Goal: Transaction & Acquisition: Purchase product/service

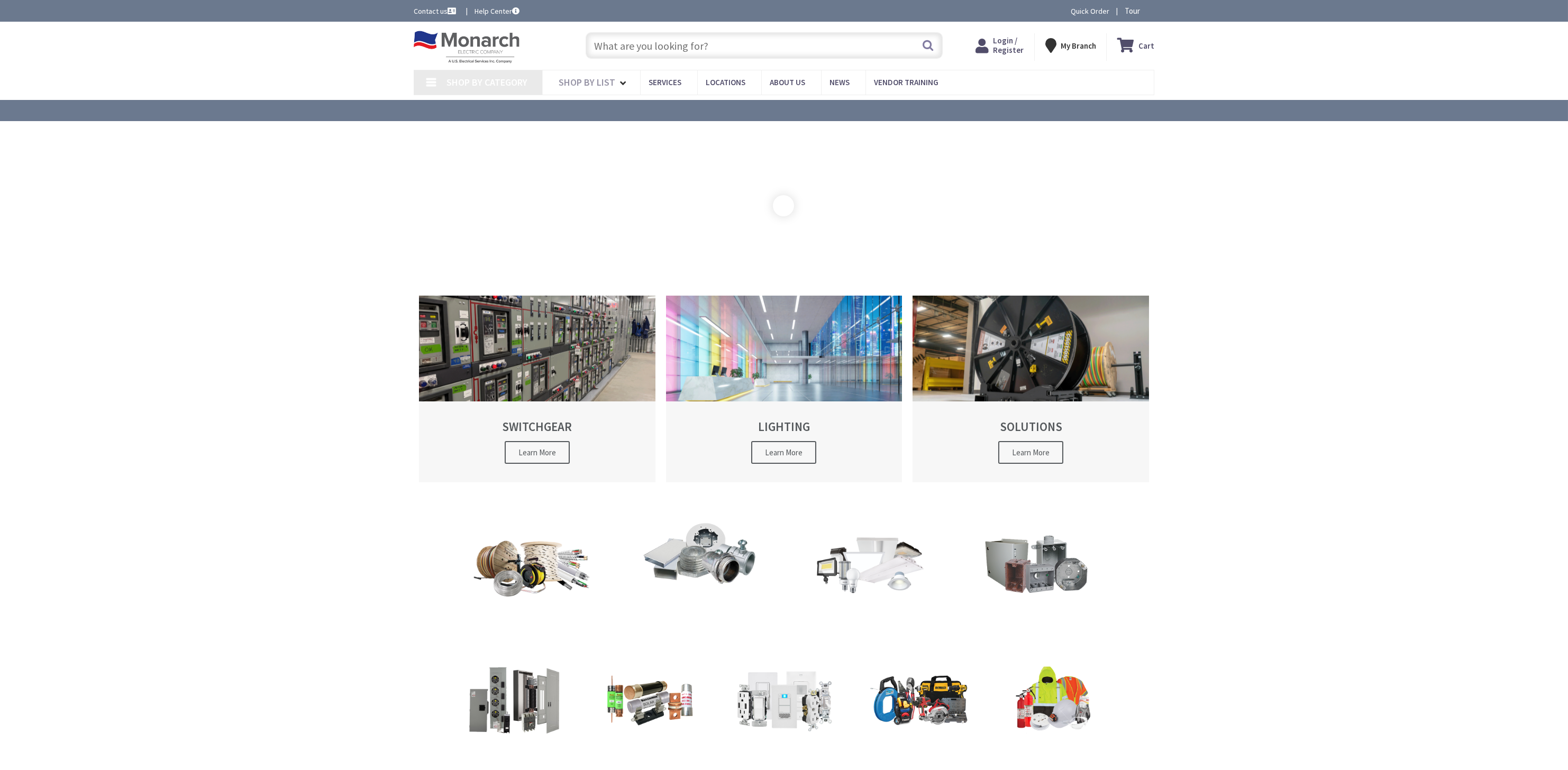
type input "[GEOGRAPHIC_DATA], [PERSON_NAME][STREET_ADDRESS][PERSON_NAME]"
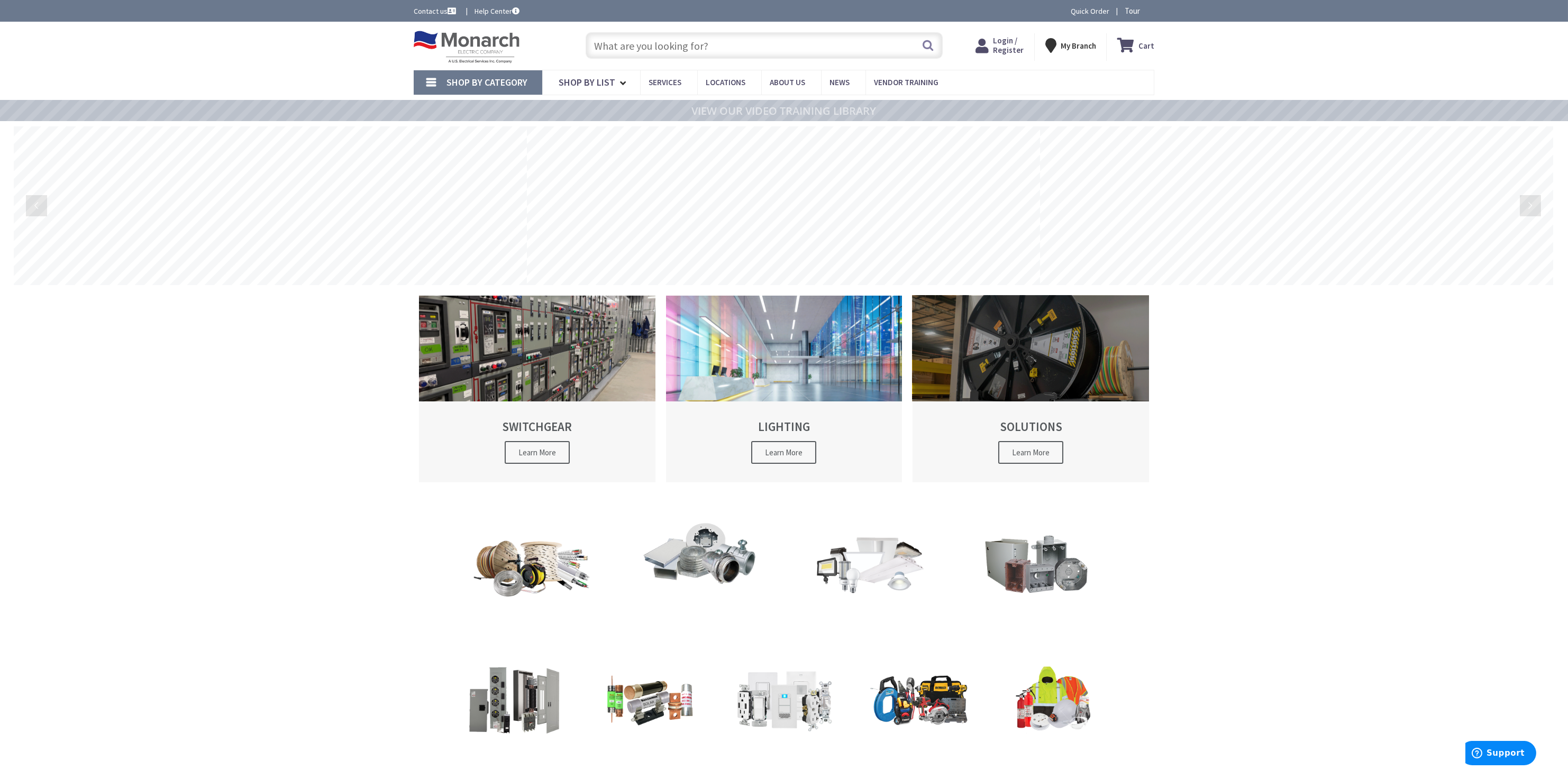
click at [1034, 448] on span "Learn More" at bounding box center [1031, 452] width 65 height 23
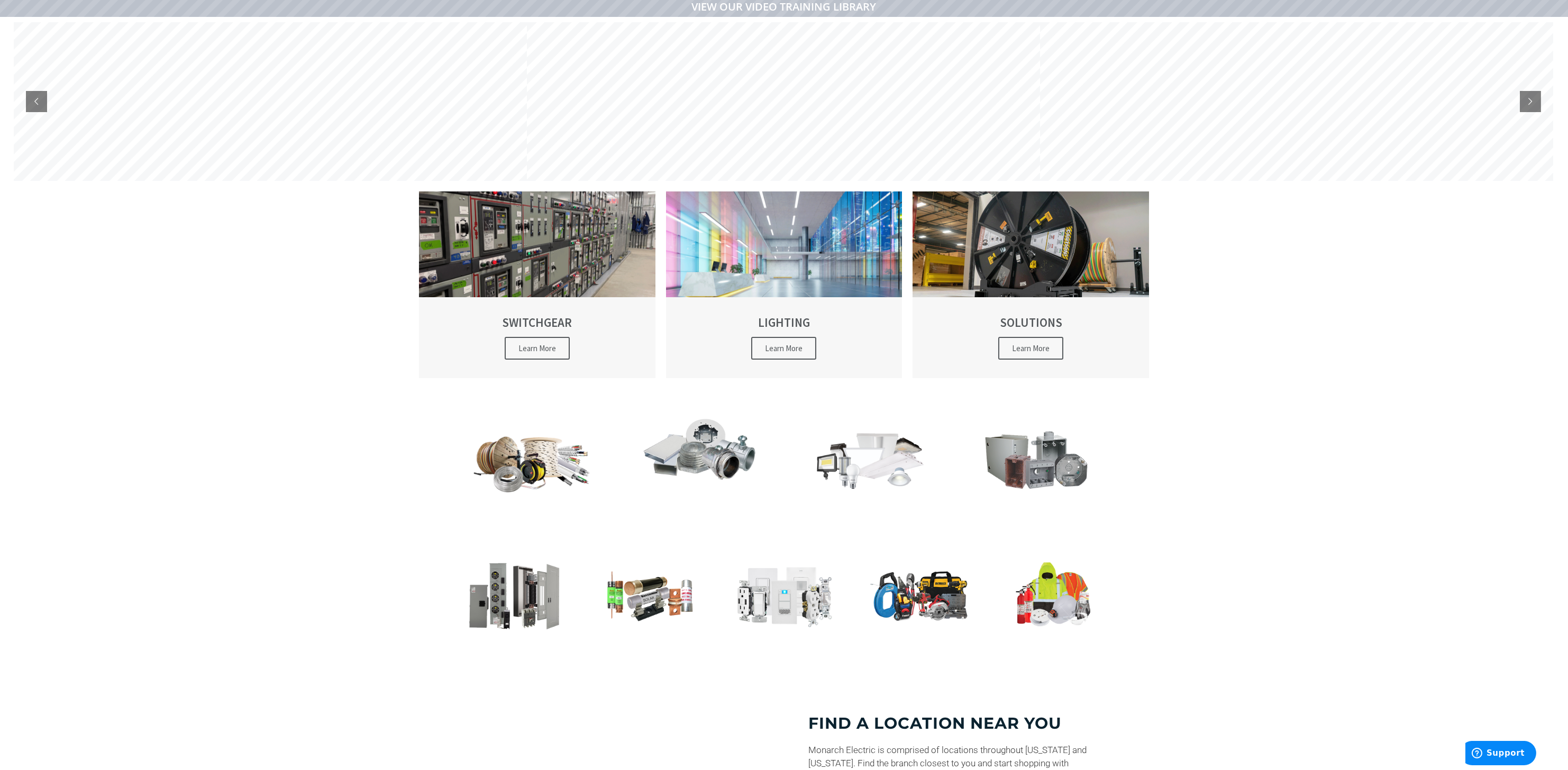
scroll to position [165, 0]
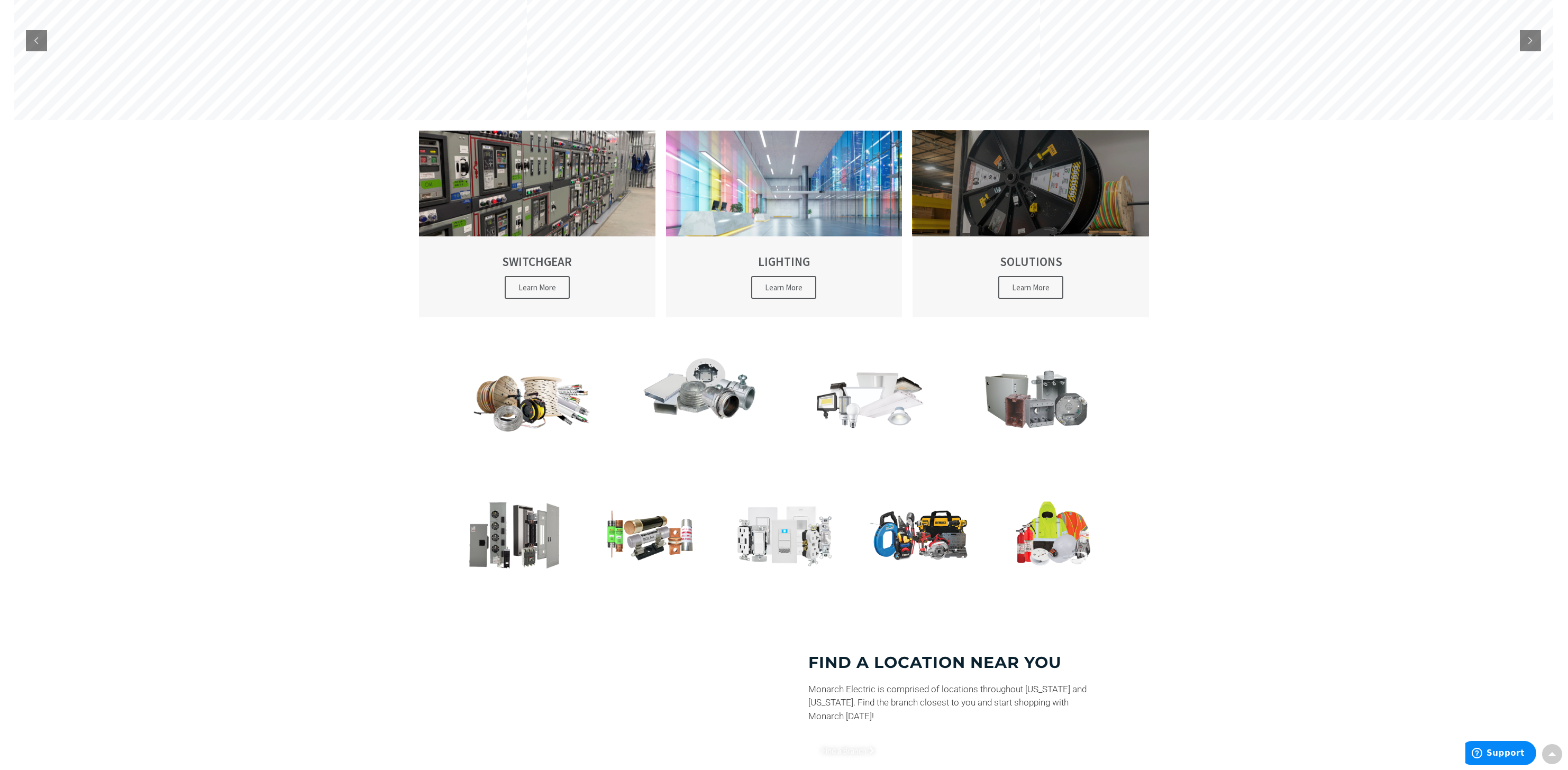
click at [1067, 194] on div at bounding box center [1031, 183] width 236 height 106
click at [1042, 288] on span "Learn More" at bounding box center [1031, 287] width 65 height 23
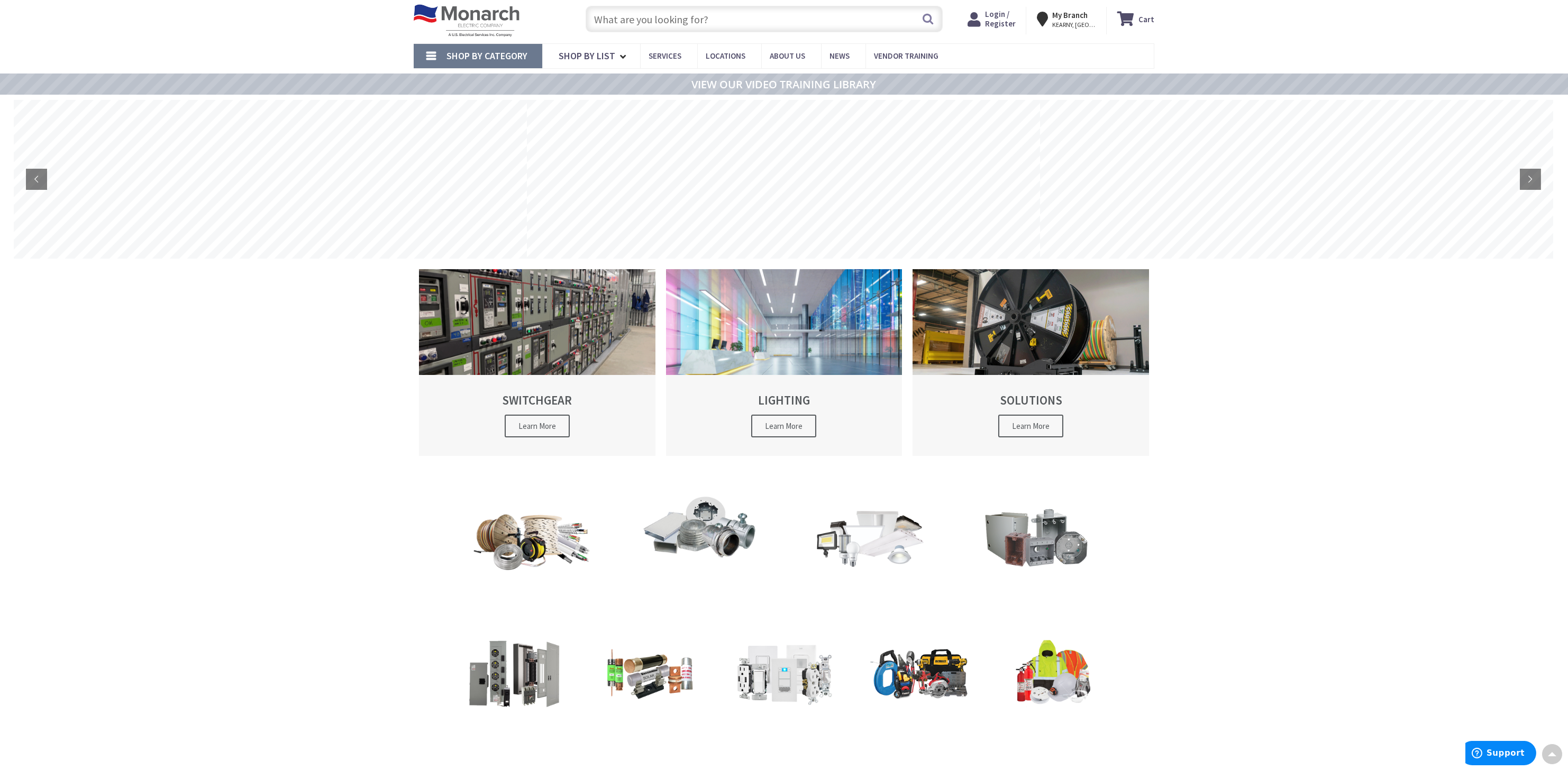
scroll to position [0, 0]
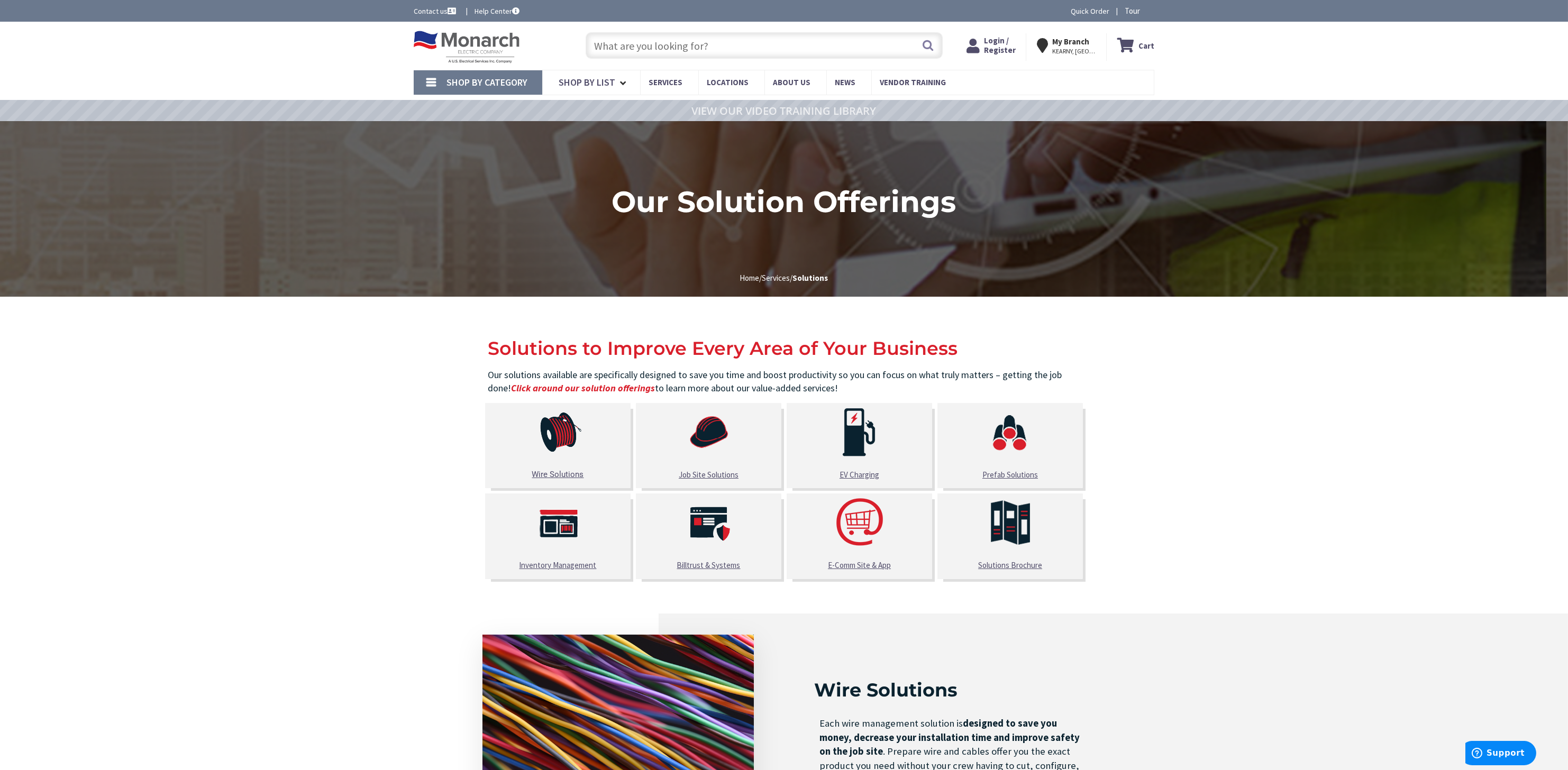
click at [560, 470] on u "Wire Solutions" at bounding box center [558, 475] width 52 height 10
click at [615, 81] on link "Shop By List" at bounding box center [592, 82] width 98 height 24
click at [419, 77] on link "Shop By Category" at bounding box center [478, 82] width 129 height 24
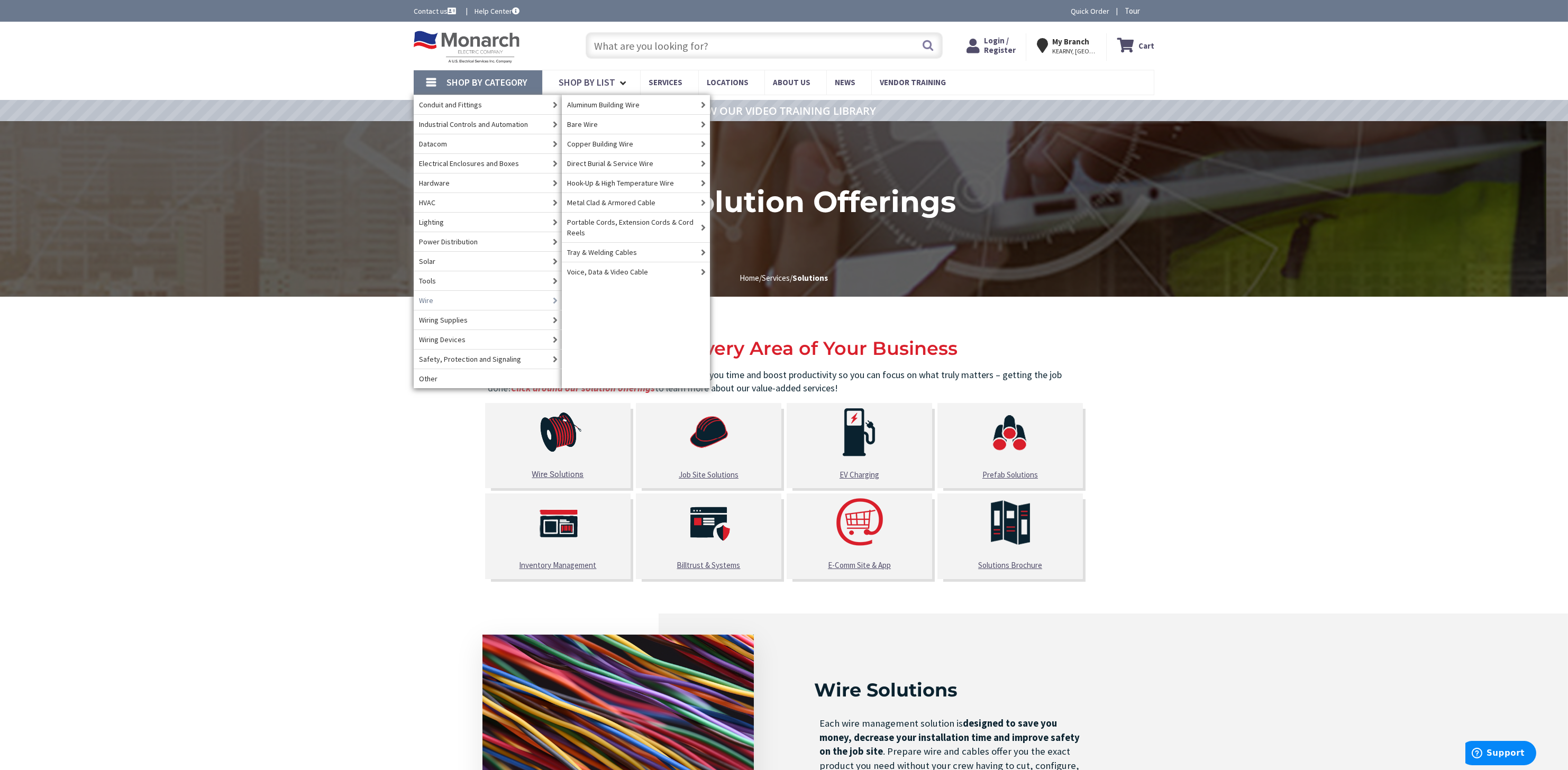
click at [457, 298] on link "Wire" at bounding box center [488, 301] width 149 height 20
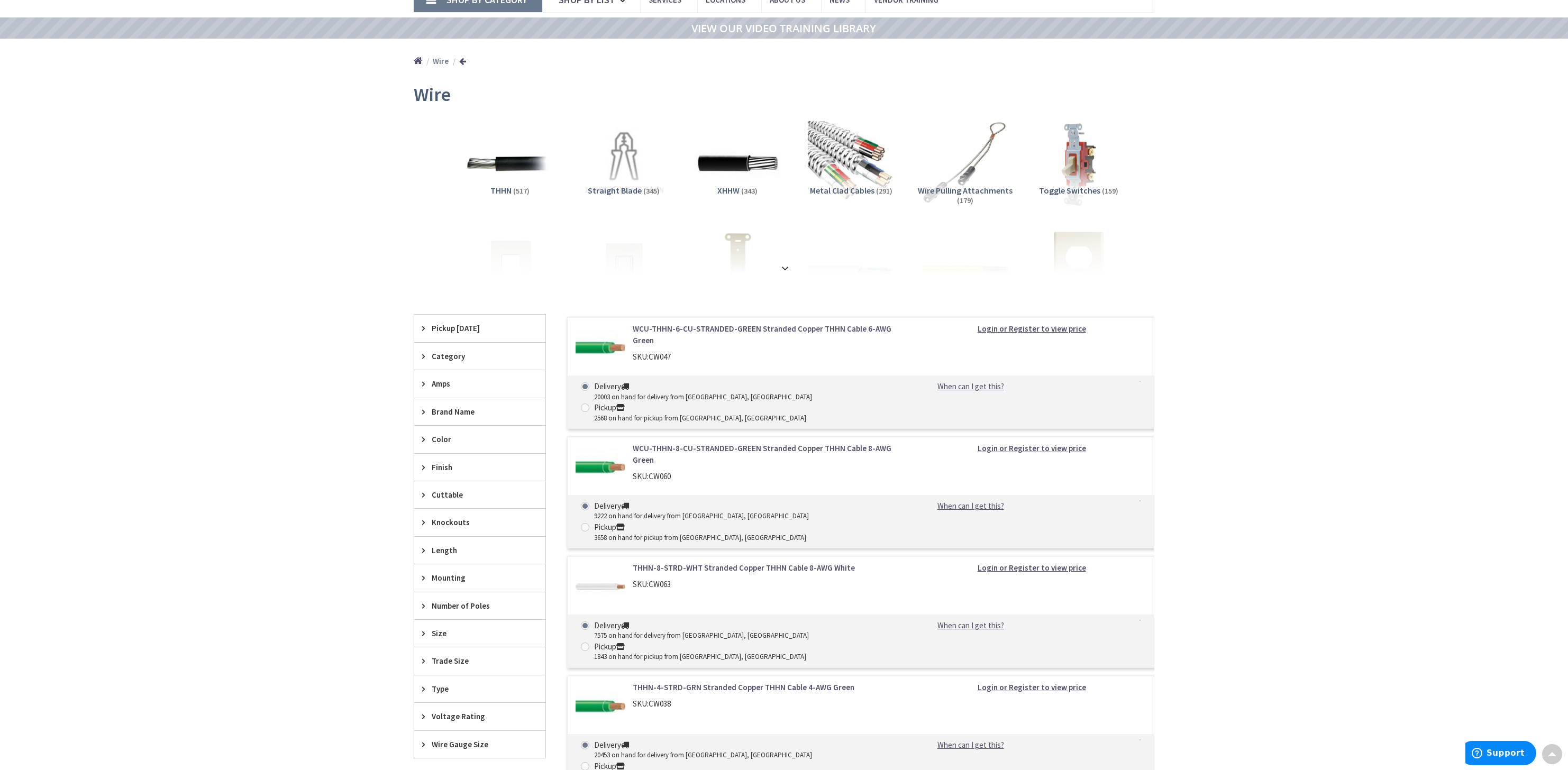
scroll to position [247, 0]
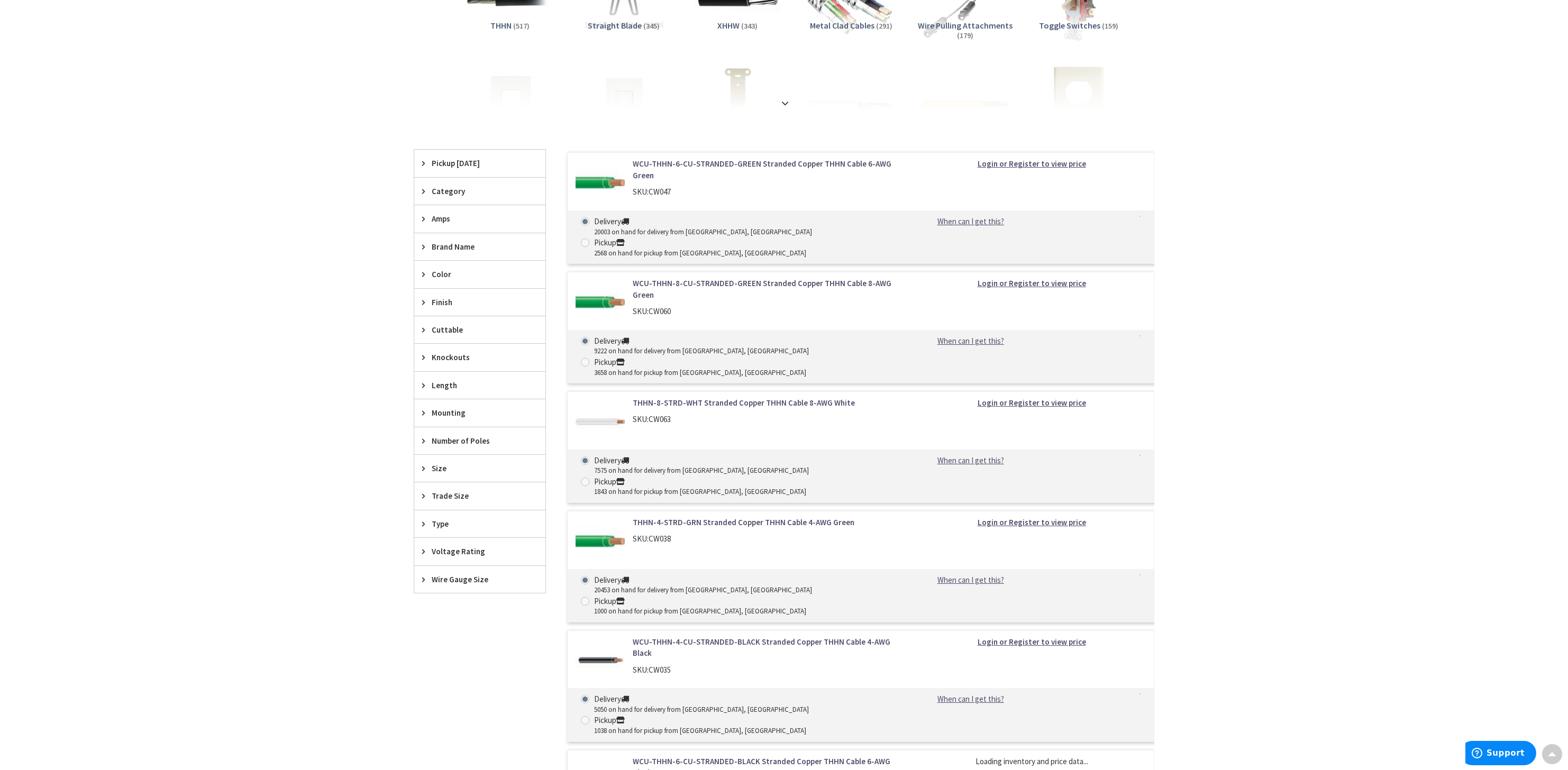
click at [420, 244] on div "Brand Name" at bounding box center [479, 247] width 131 height 27
click at [467, 356] on span "Southwire" at bounding box center [479, 358] width 131 height 18
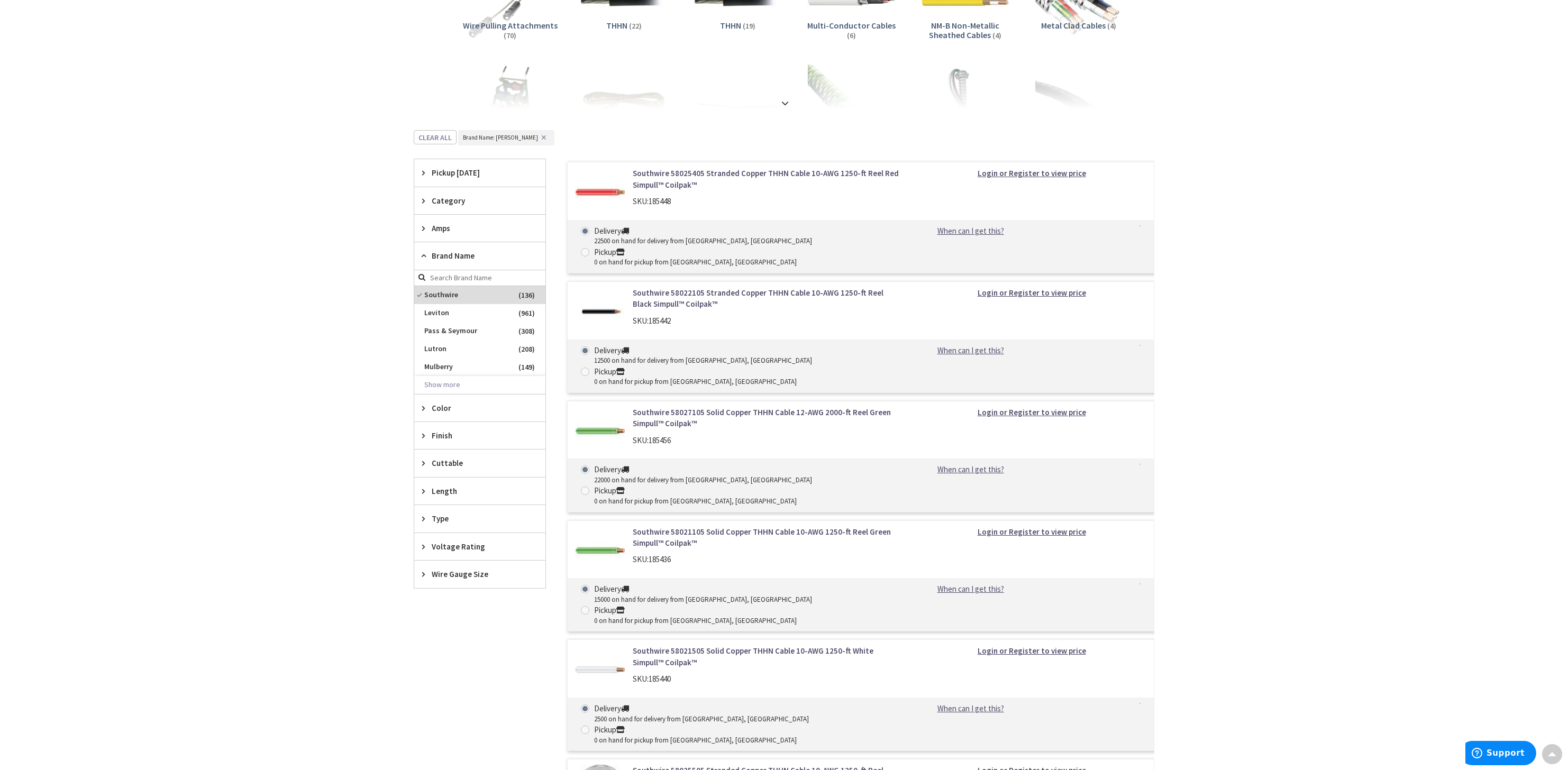
click at [420, 199] on div "Category" at bounding box center [479, 201] width 131 height 27
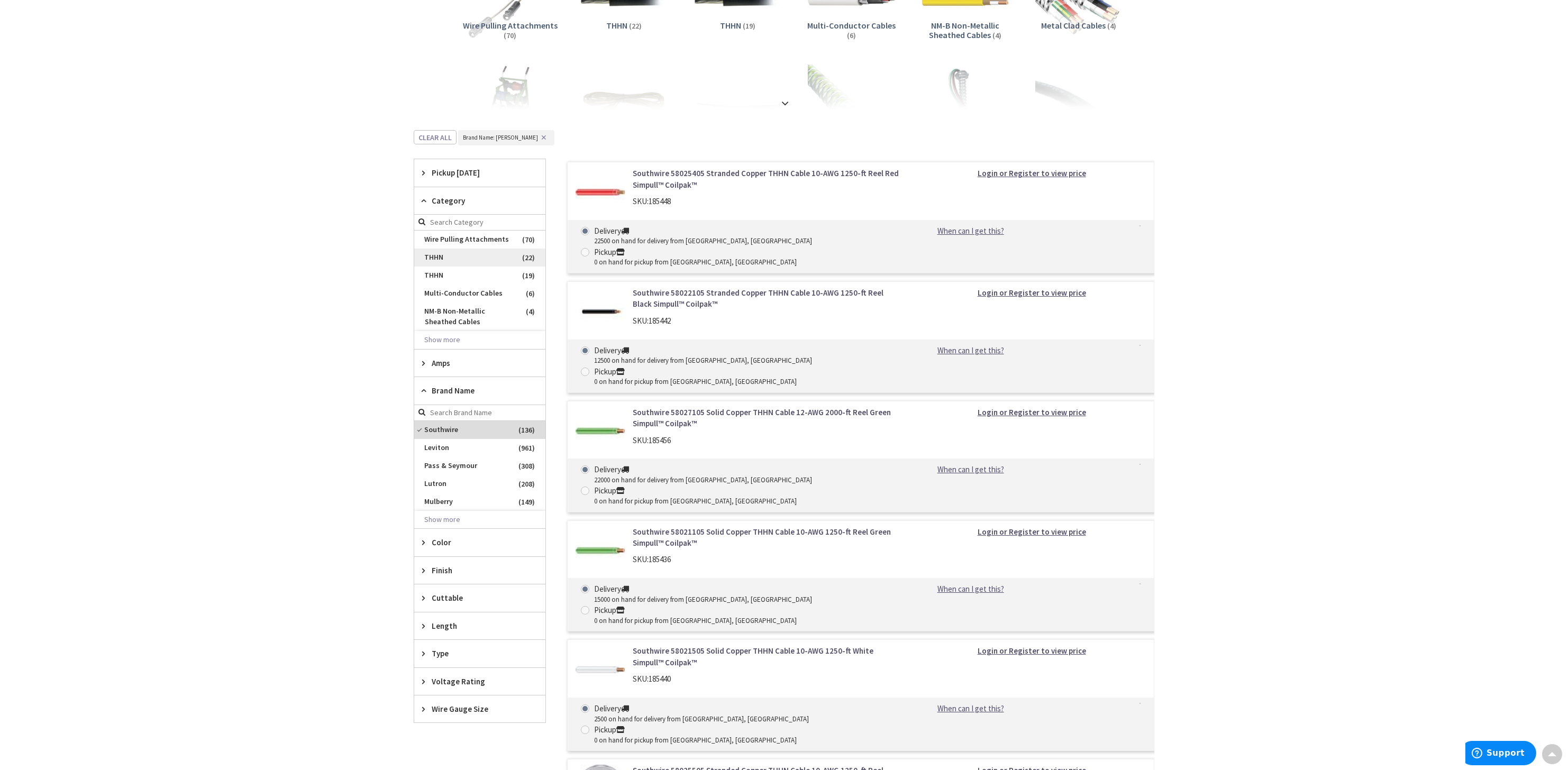
click at [466, 255] on span "THHN" at bounding box center [479, 258] width 131 height 18
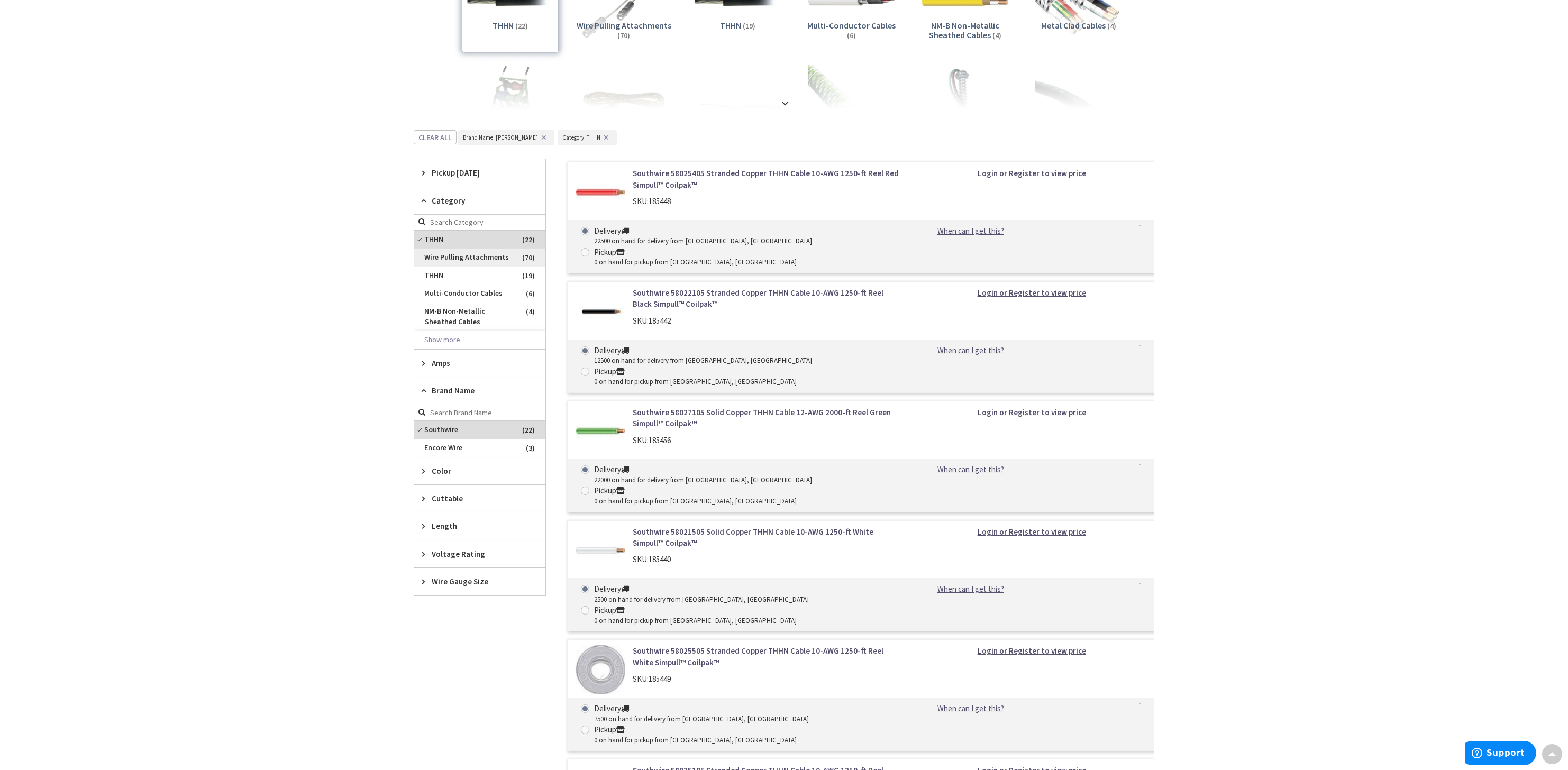
click at [460, 249] on span "Wire Pulling Attachments" at bounding box center [479, 258] width 131 height 18
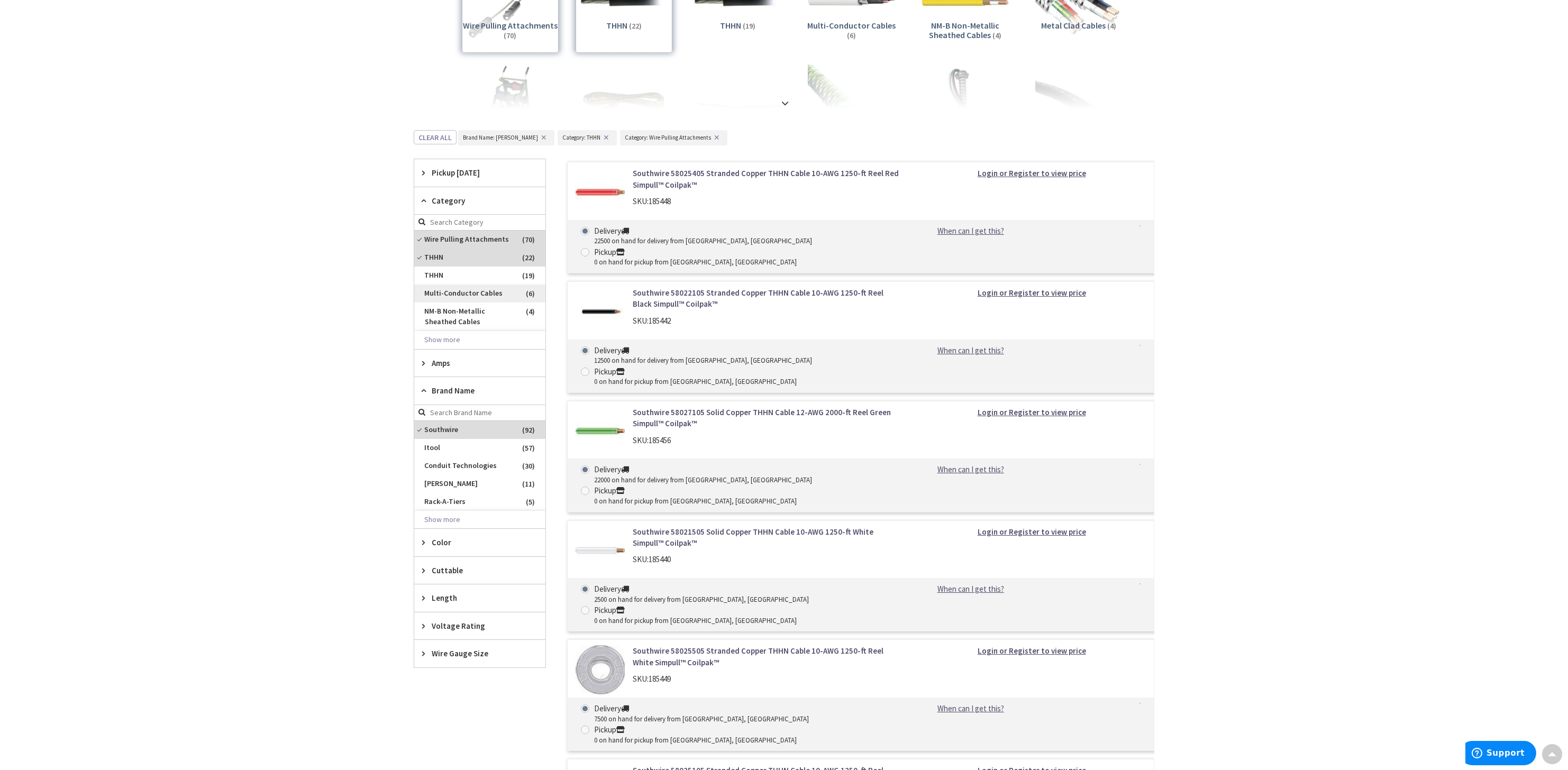
click at [461, 294] on span "Multi-Conductor Cables" at bounding box center [479, 294] width 131 height 18
click at [425, 364] on icon at bounding box center [426, 363] width 8 height 8
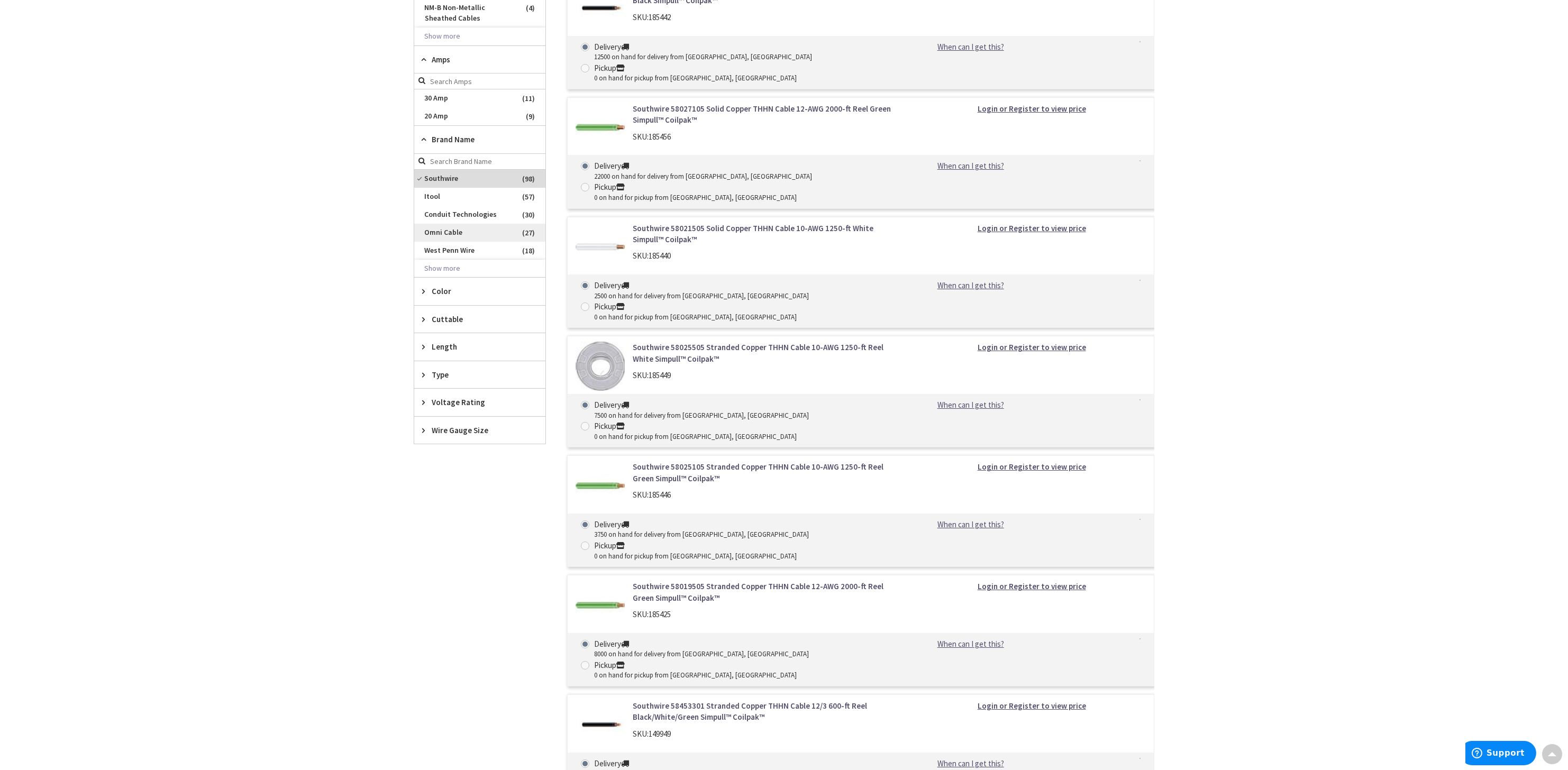
scroll to position [578, 0]
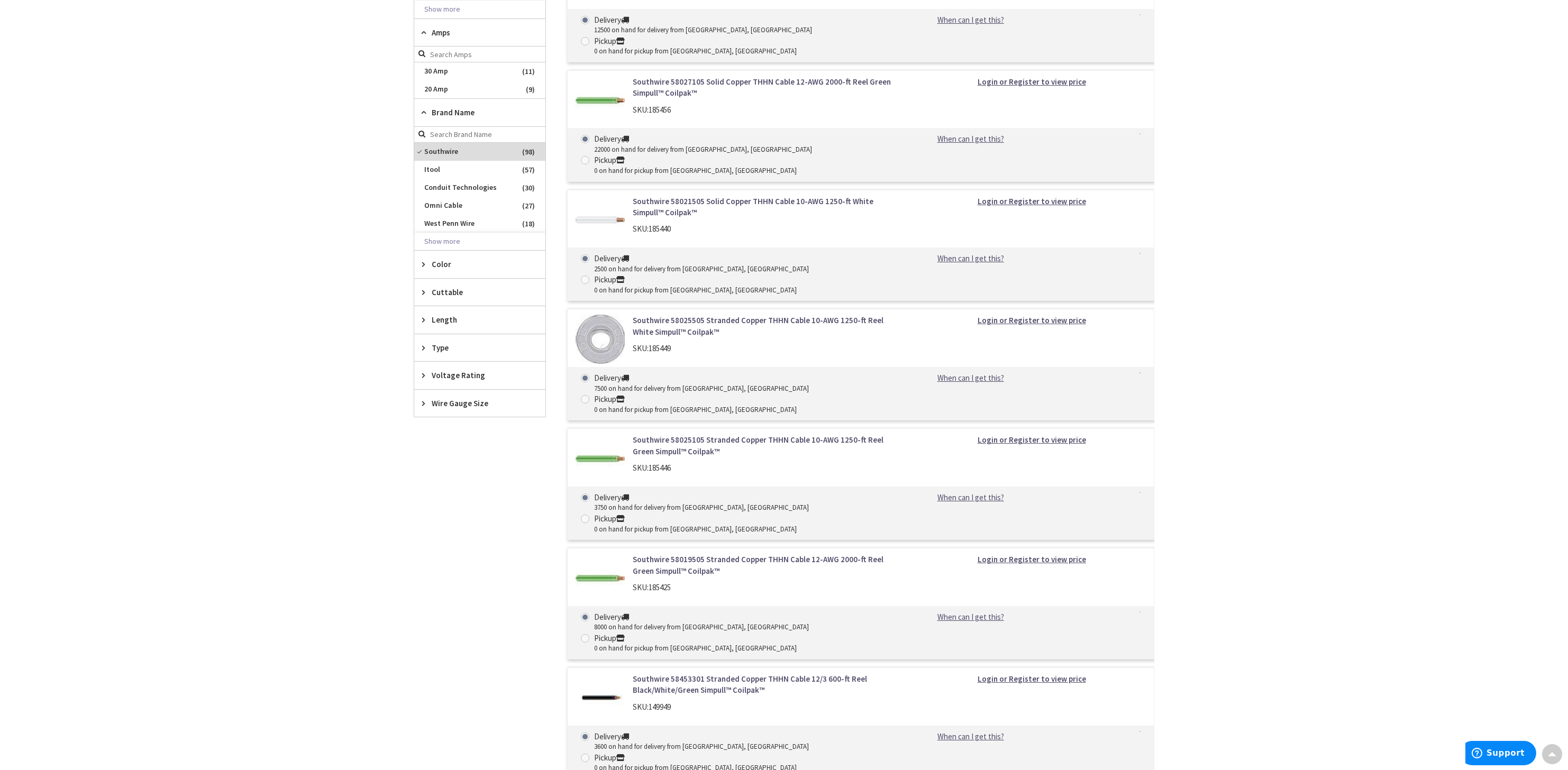
click at [419, 402] on div "Wire Gauge Size" at bounding box center [479, 403] width 131 height 27
click at [427, 367] on div "Voltage Rating" at bounding box center [479, 376] width 131 height 27
click at [421, 347] on div "Type" at bounding box center [479, 348] width 131 height 27
click at [423, 311] on div "Length" at bounding box center [479, 320] width 131 height 27
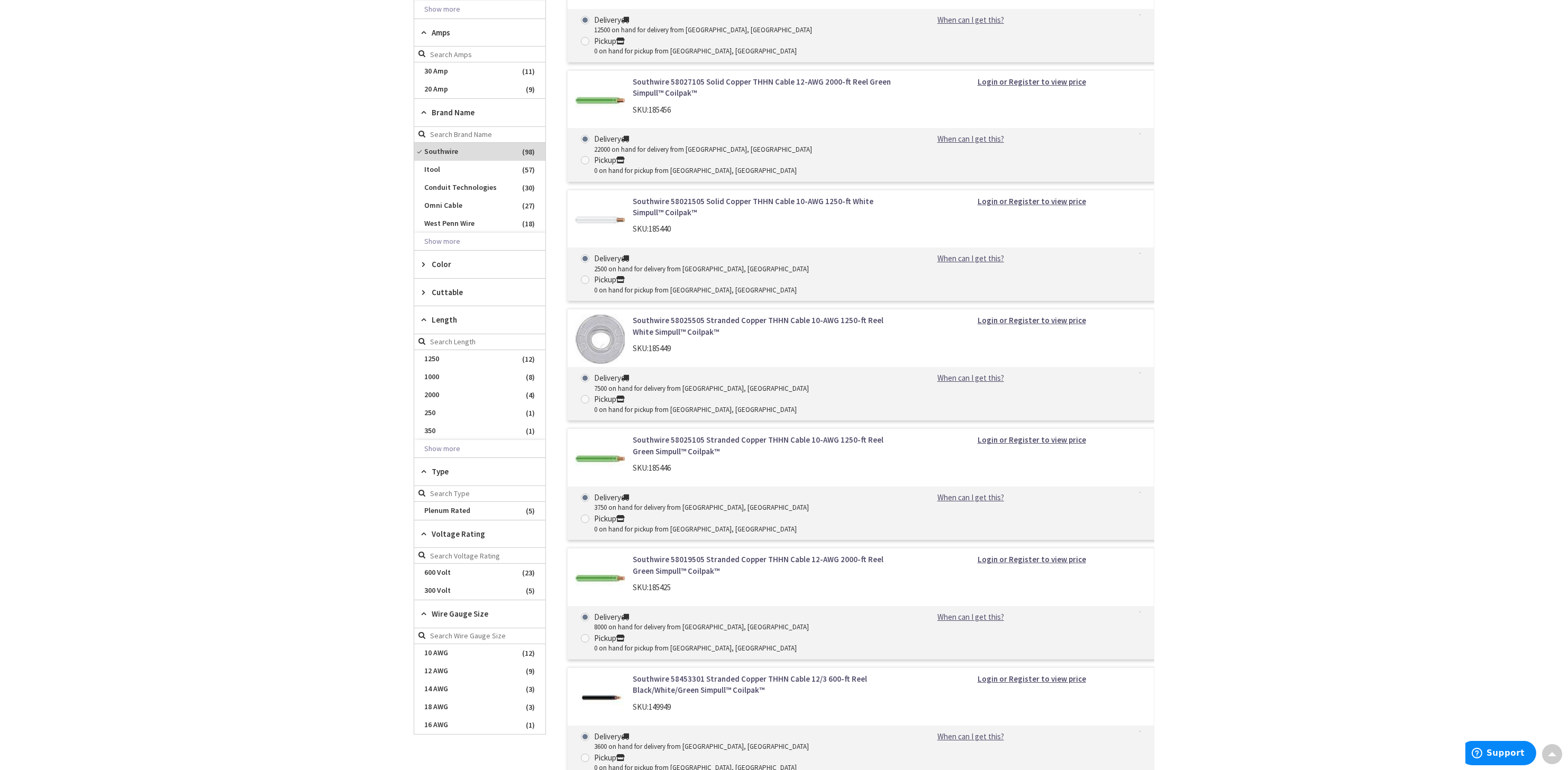
click at [423, 282] on div "Cuttable" at bounding box center [479, 293] width 131 height 27
click at [427, 260] on icon at bounding box center [426, 264] width 8 height 8
click at [438, 296] on span "Green" at bounding box center [479, 303] width 131 height 18
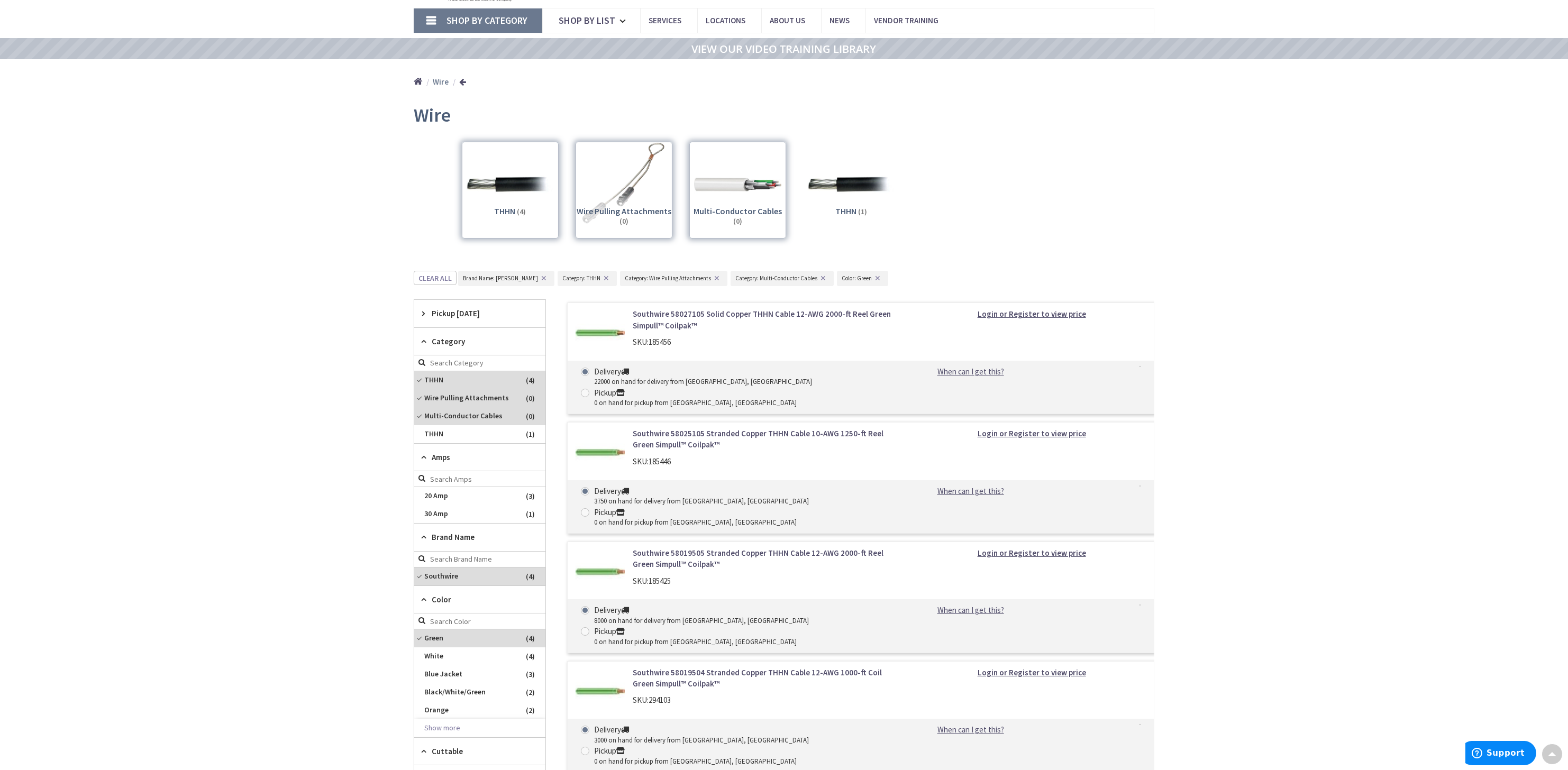
scroll to position [0, 0]
